Goal: Task Accomplishment & Management: Manage account settings

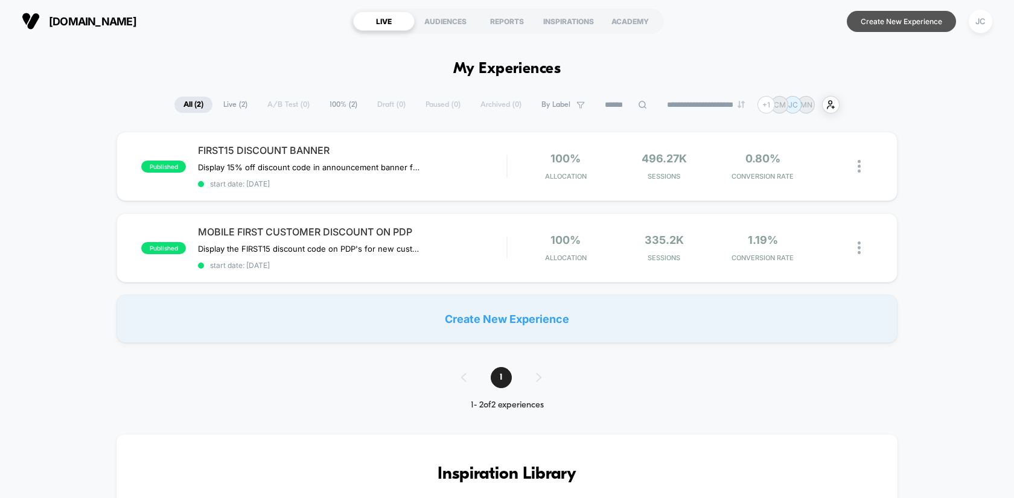
click at [923, 20] on button "Create New Experience" at bounding box center [901, 21] width 109 height 21
click at [984, 25] on div "JC" at bounding box center [981, 22] width 24 height 24
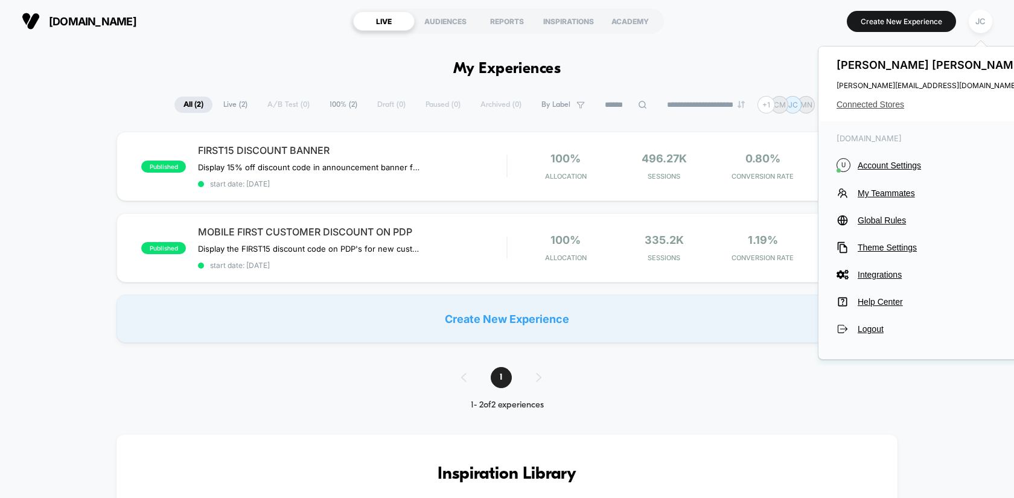
click at [899, 106] on span "Connected Stores" at bounding box center [932, 105] width 191 height 10
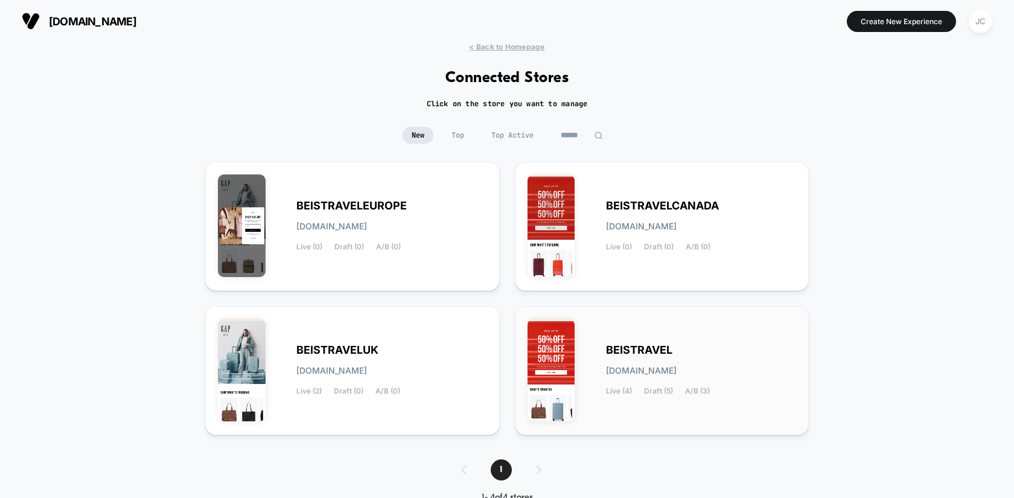
click at [684, 324] on div "BEISTRAVEL [DOMAIN_NAME] Live (4) Draft (5) A/B (3)" at bounding box center [662, 371] width 269 height 104
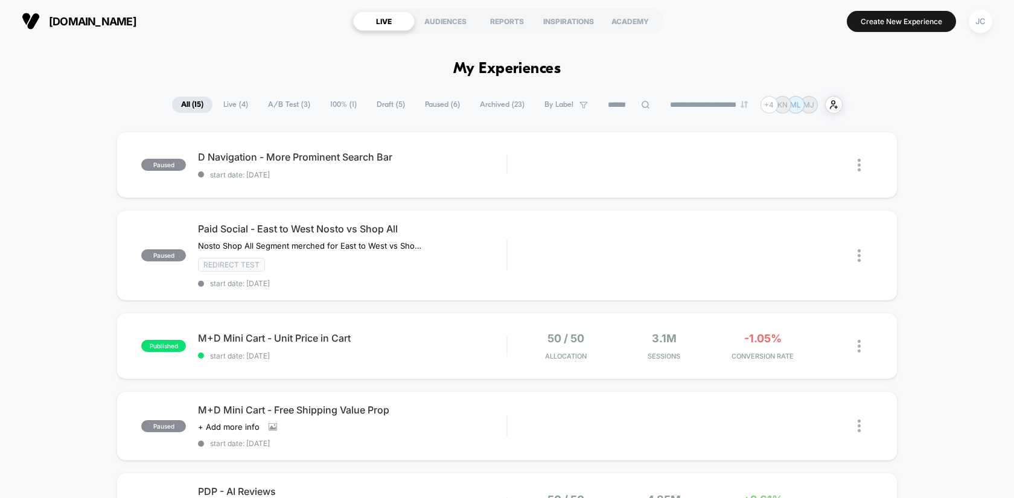
click at [234, 108] on span "Live ( 4 )" at bounding box center [235, 105] width 43 height 16
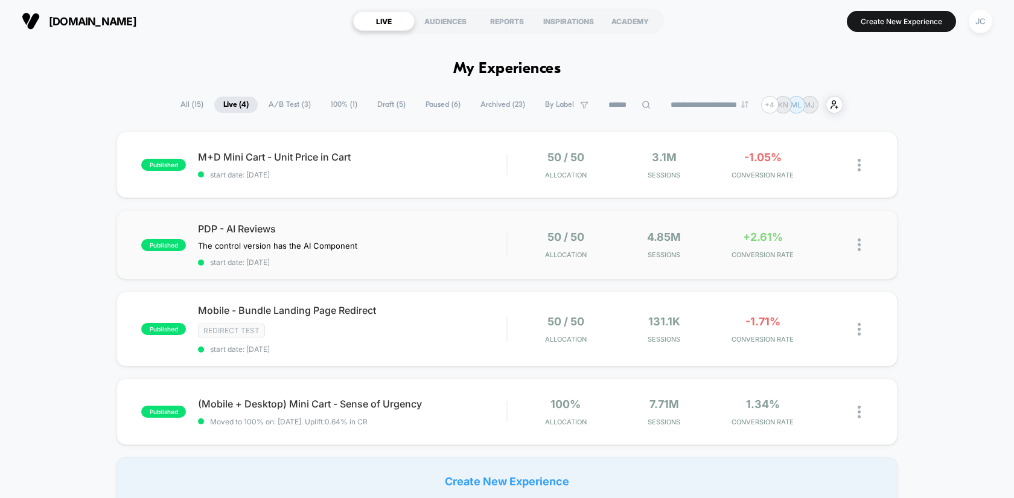
click at [859, 242] on img at bounding box center [859, 245] width 3 height 13
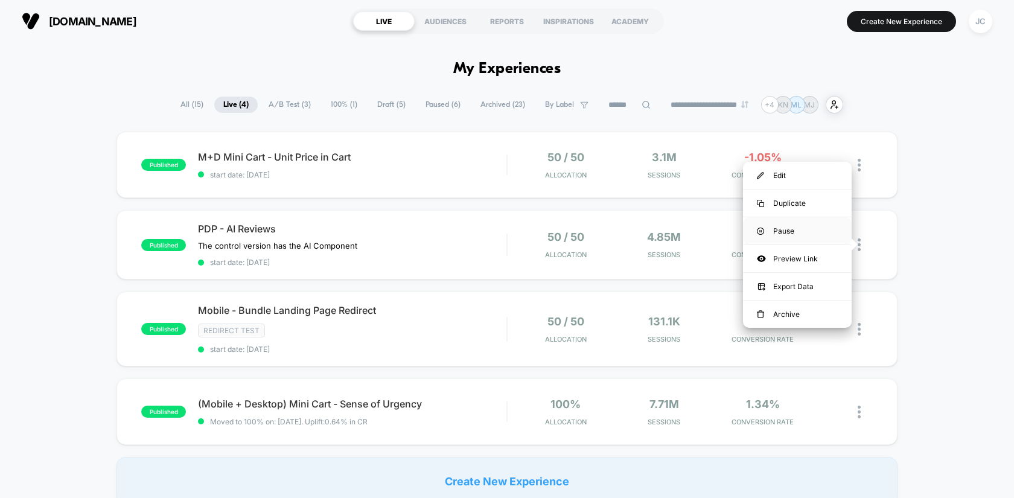
click at [781, 228] on div "Pause" at bounding box center [797, 230] width 109 height 27
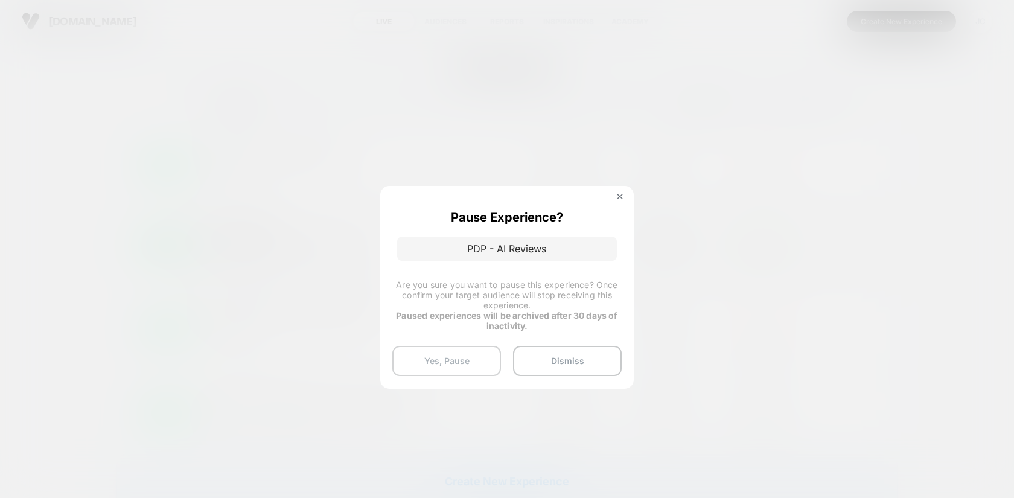
click at [436, 363] on button "Yes, Pause" at bounding box center [446, 361] width 109 height 30
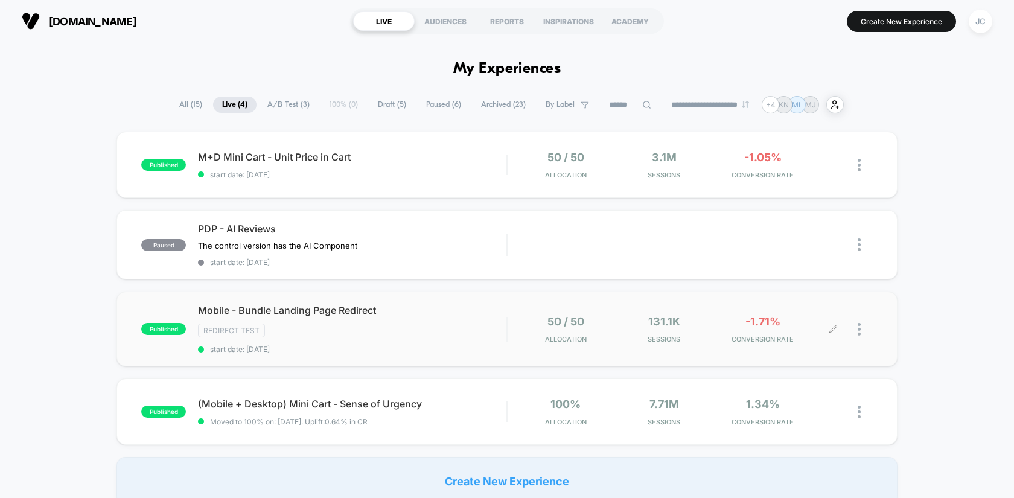
click at [857, 321] on div at bounding box center [853, 329] width 39 height 28
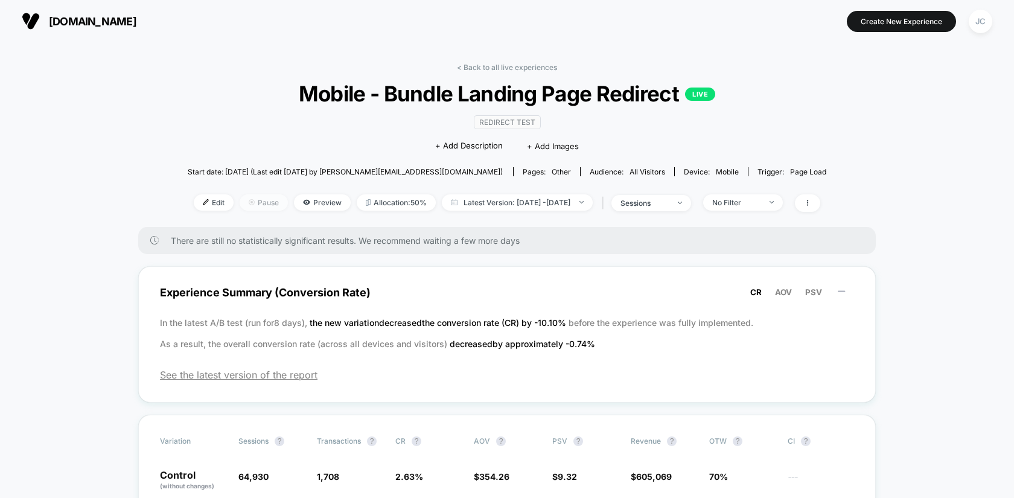
click at [240, 205] on span "Pause" at bounding box center [264, 202] width 48 height 16
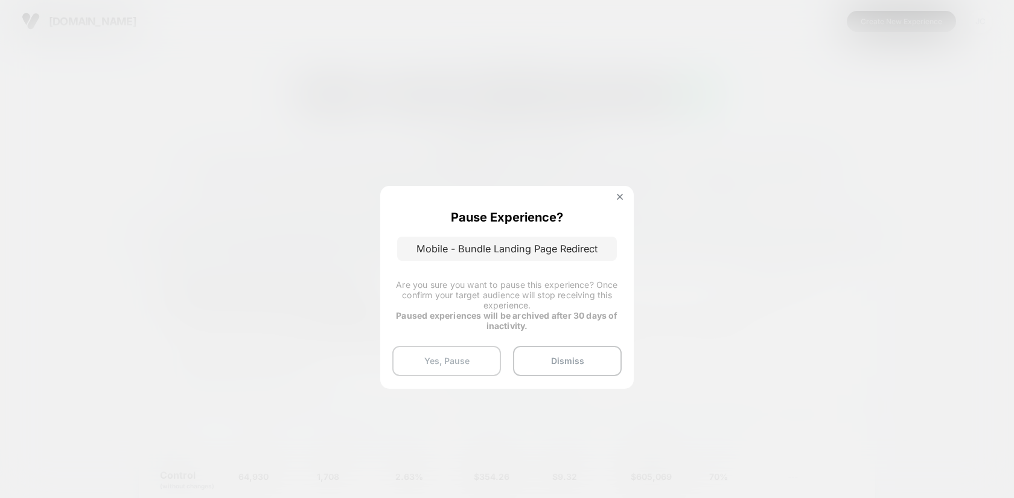
click at [473, 366] on button "Yes, Pause" at bounding box center [446, 361] width 109 height 30
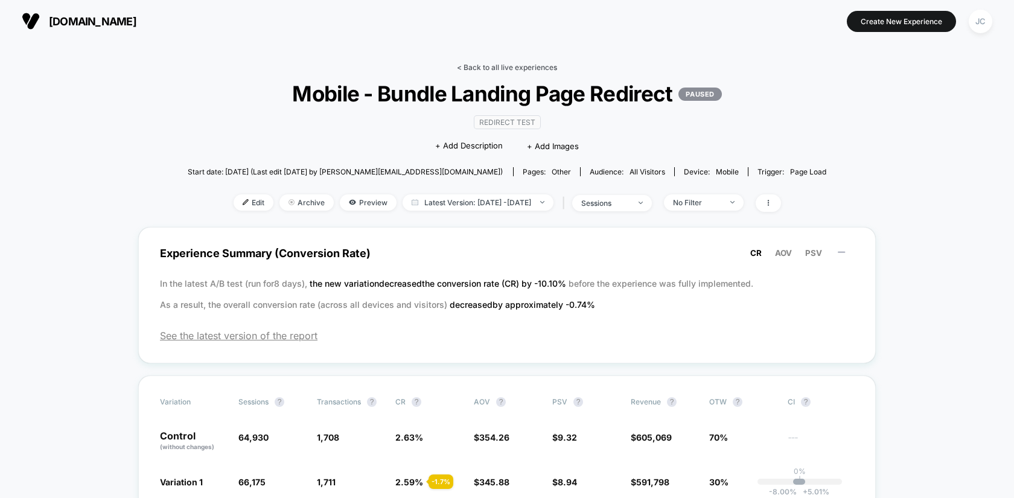
click at [485, 63] on link "< Back to all live experiences" at bounding box center [507, 67] width 100 height 9
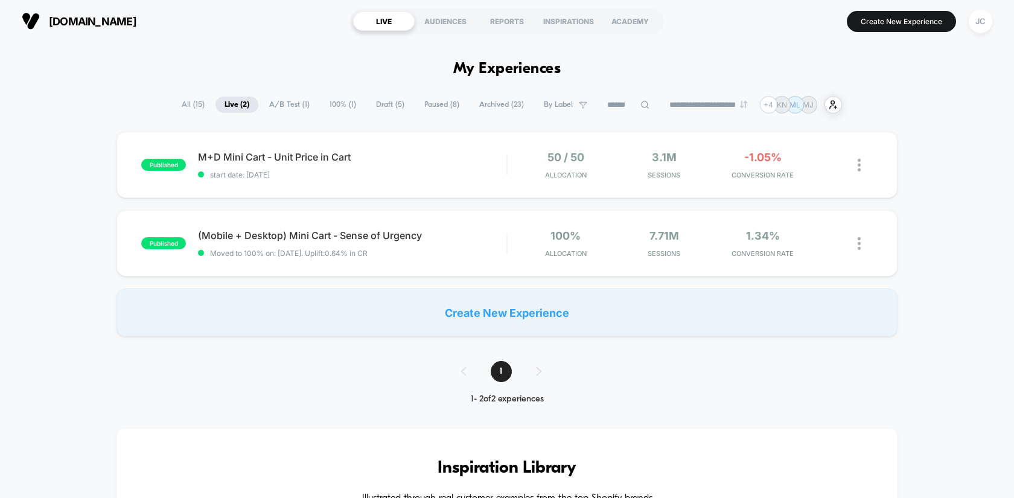
click at [971, 28] on button "JC" at bounding box center [981, 21] width 31 height 25
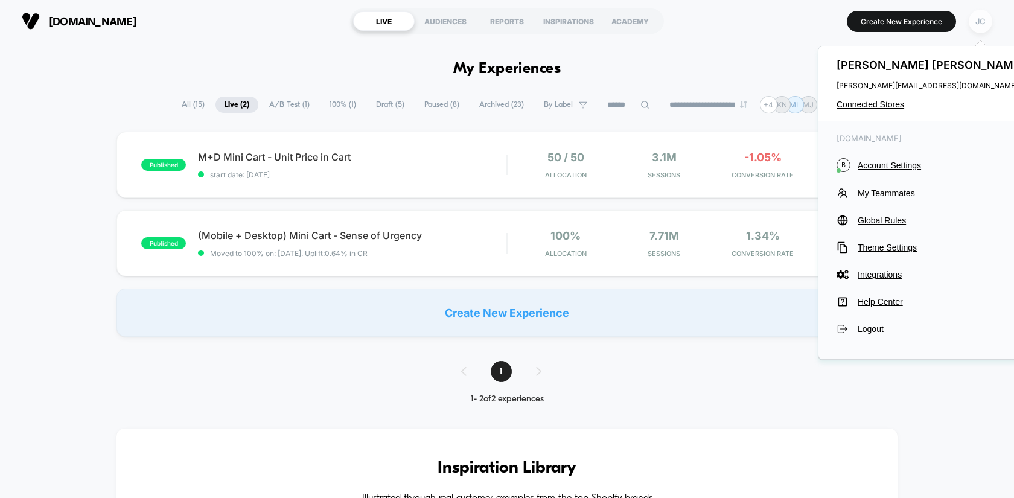
click at [978, 25] on div "JC" at bounding box center [981, 22] width 24 height 24
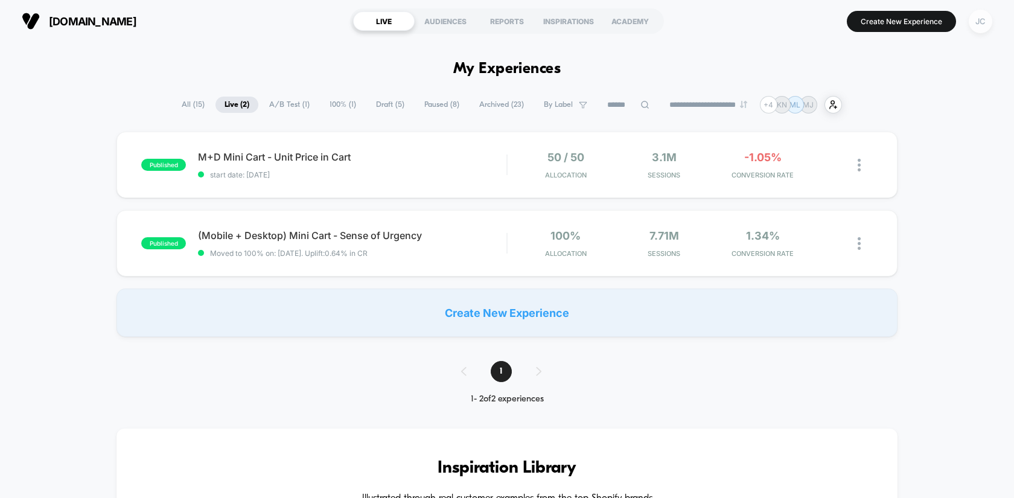
click at [978, 24] on div "JC" at bounding box center [981, 22] width 24 height 24
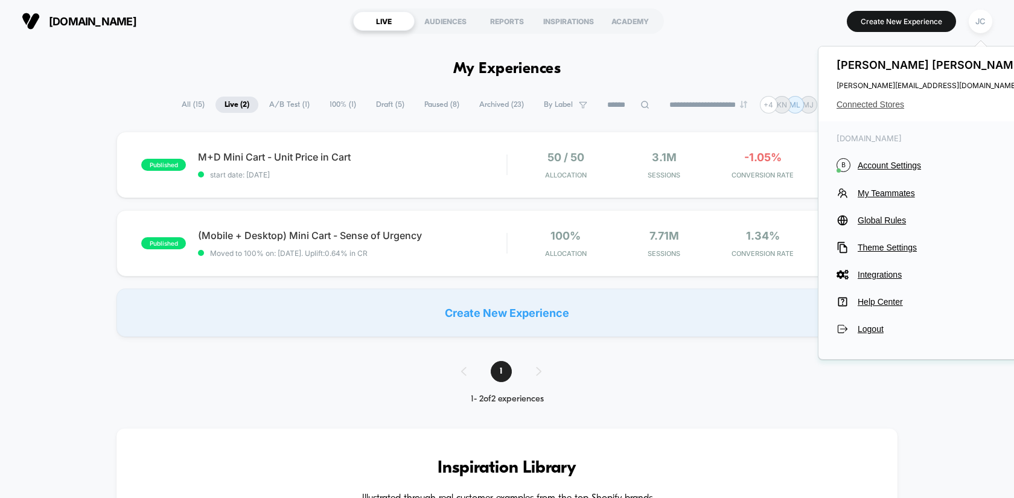
click at [891, 103] on span "Connected Stores" at bounding box center [932, 105] width 191 height 10
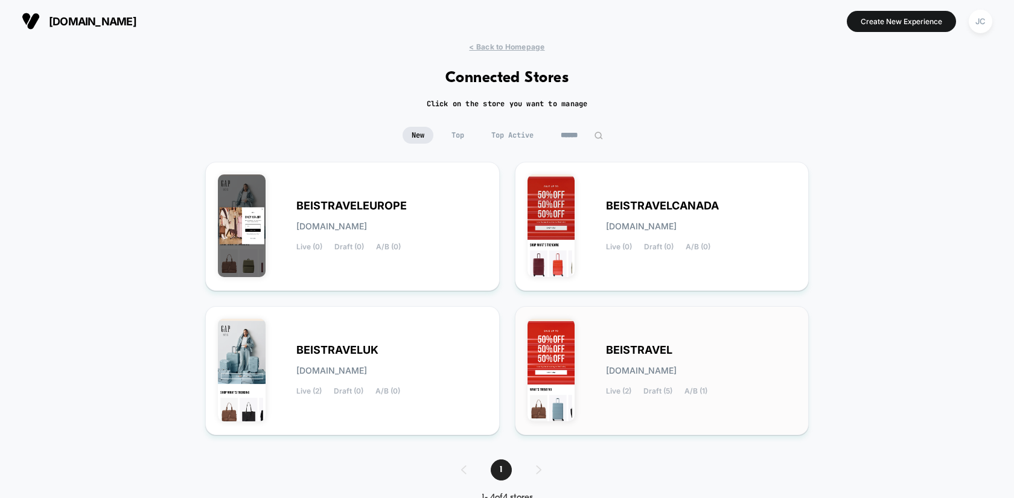
click at [628, 392] on span "Live (2)" at bounding box center [618, 391] width 25 height 8
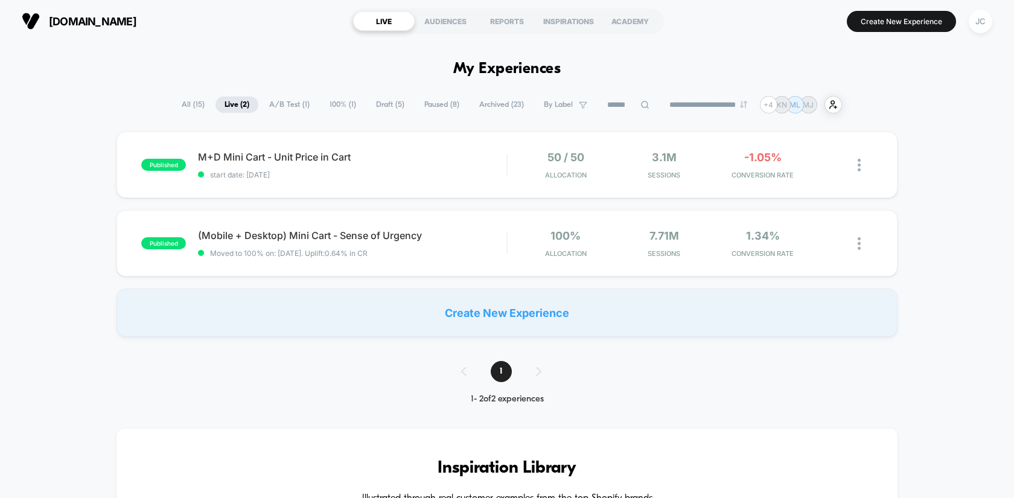
click at [385, 105] on span "Draft ( 5 )" at bounding box center [390, 105] width 46 height 16
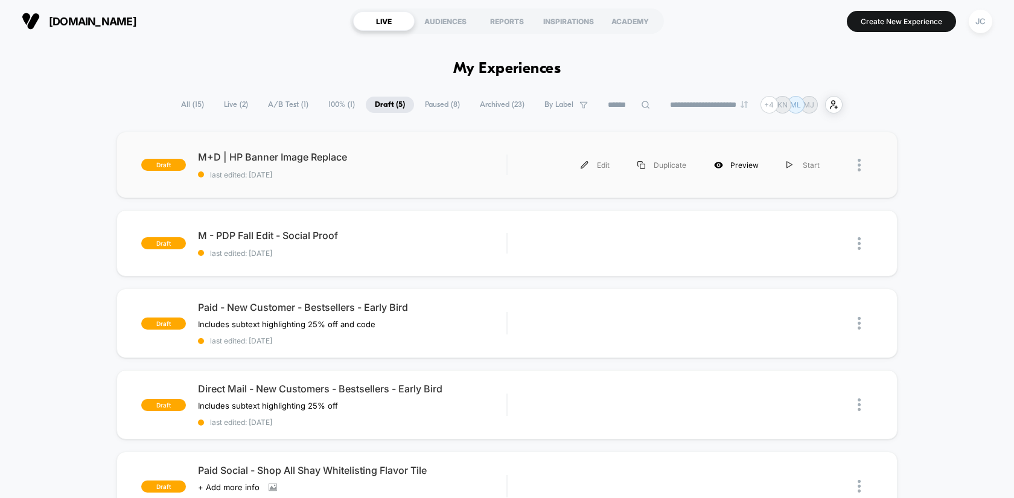
click at [723, 165] on icon at bounding box center [718, 165] width 8 height 7
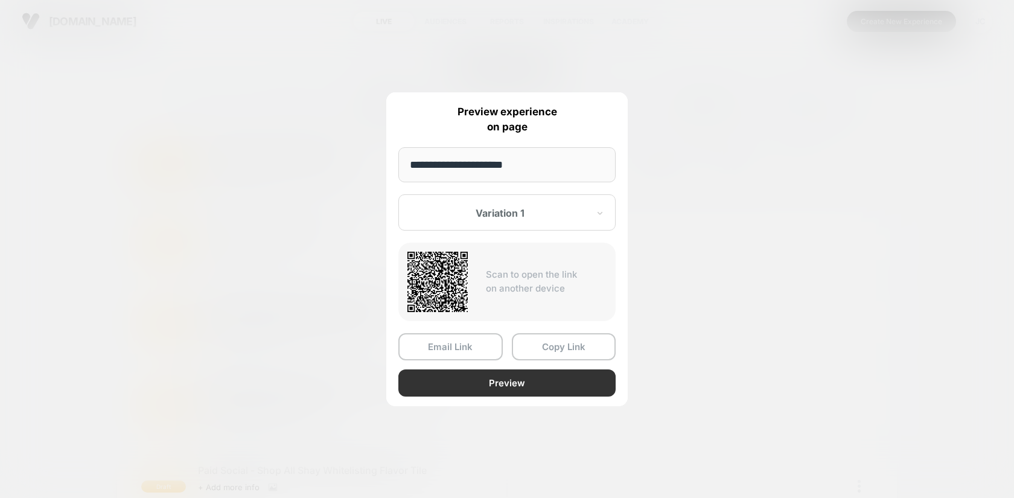
click at [487, 379] on button "Preview" at bounding box center [507, 383] width 217 height 27
